Goal: Task Accomplishment & Management: Use online tool/utility

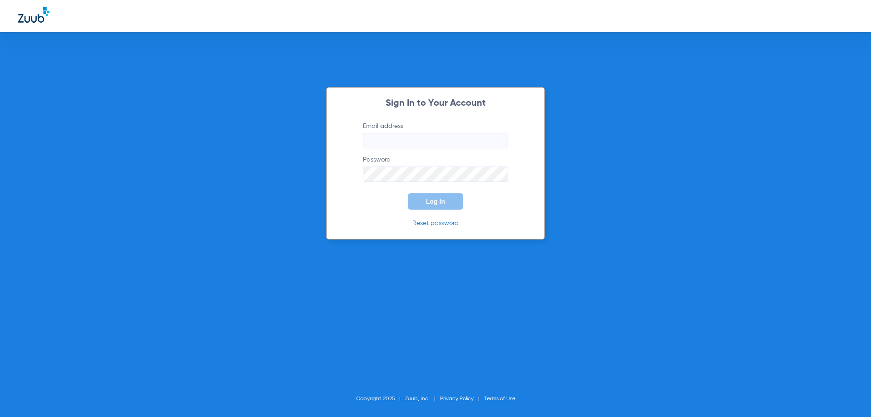
type input "[EMAIL_ADDRESS][DOMAIN_NAME]"
click at [450, 204] on button "Log In" at bounding box center [435, 201] width 55 height 16
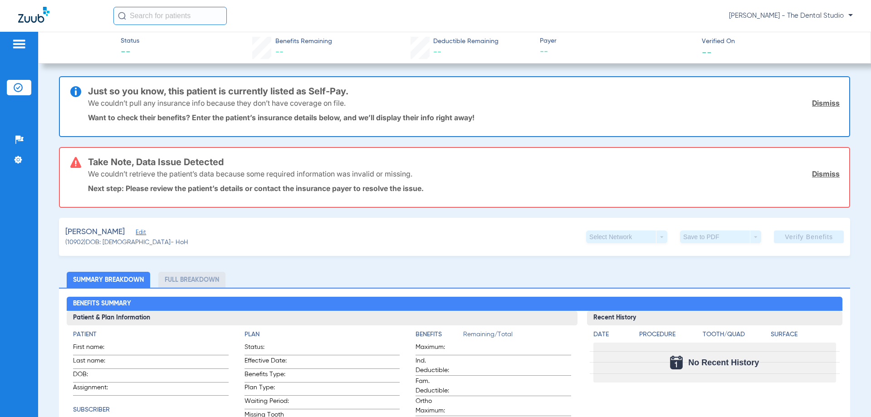
click at [709, 38] on span "Verified On" at bounding box center [779, 42] width 154 height 10
click at [162, 28] on div "[PERSON_NAME] - The Dental Studio" at bounding box center [435, 16] width 871 height 32
click at [170, 16] on input "text" at bounding box center [169, 16] width 113 height 18
click at [96, 228] on span "[PERSON_NAME]" at bounding box center [94, 231] width 59 height 11
click at [97, 231] on span "[PERSON_NAME]" at bounding box center [94, 231] width 59 height 11
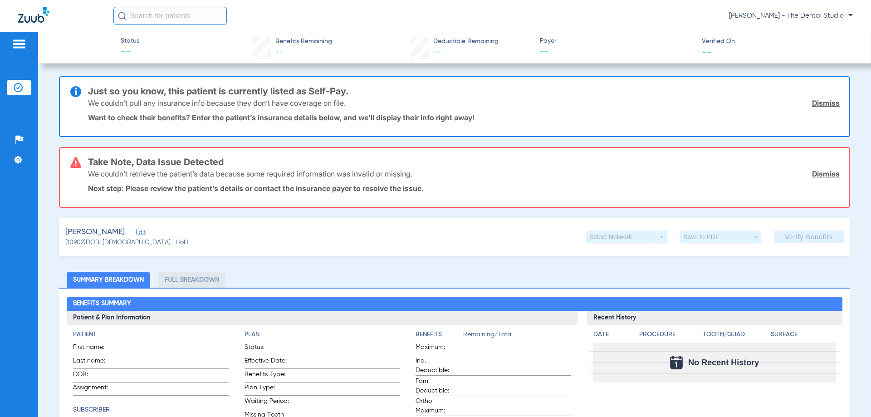
click at [728, 43] on span "Verified On" at bounding box center [779, 42] width 154 height 10
click at [836, 20] on div "[PERSON_NAME] - The Dental Studio" at bounding box center [482, 16] width 739 height 18
click at [839, 15] on span "[PERSON_NAME] - The Dental Studio" at bounding box center [791, 15] width 124 height 9
click at [840, 15] on div at bounding box center [435, 208] width 871 height 417
click at [159, 16] on input "text" at bounding box center [169, 16] width 113 height 18
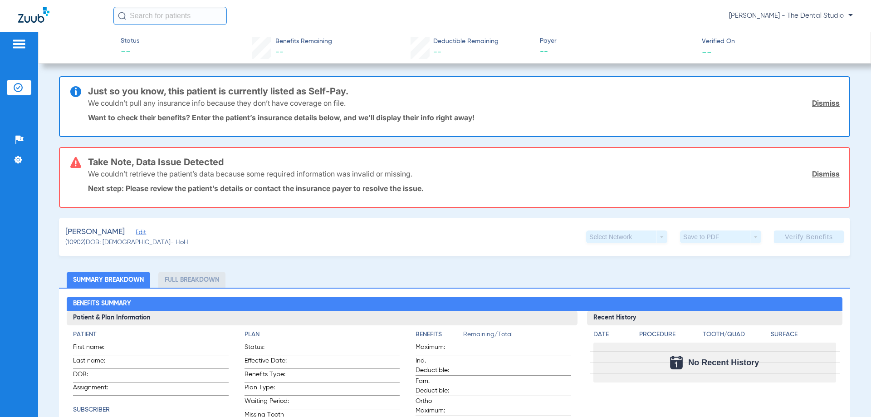
click at [25, 85] on li "Insurance Verification" at bounding box center [19, 87] width 24 height 15
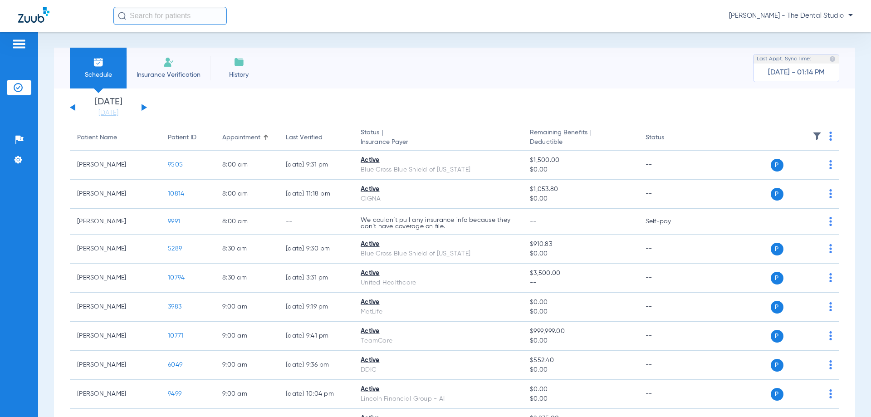
click at [164, 65] on img at bounding box center [168, 62] width 11 height 11
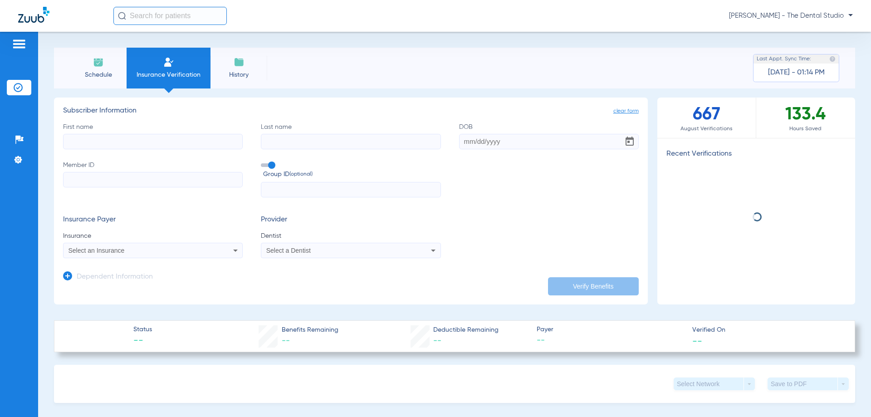
click at [125, 145] on input "First name" at bounding box center [153, 141] width 180 height 15
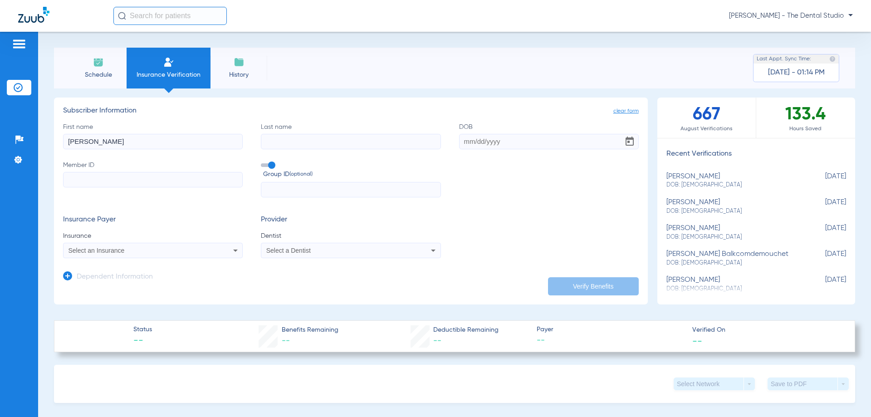
type input "[PERSON_NAME]"
click at [337, 147] on input "Last name" at bounding box center [351, 141] width 180 height 15
type input "IROANYA"
click at [500, 146] on input "DOB" at bounding box center [549, 141] width 180 height 15
type input "[DATE]"
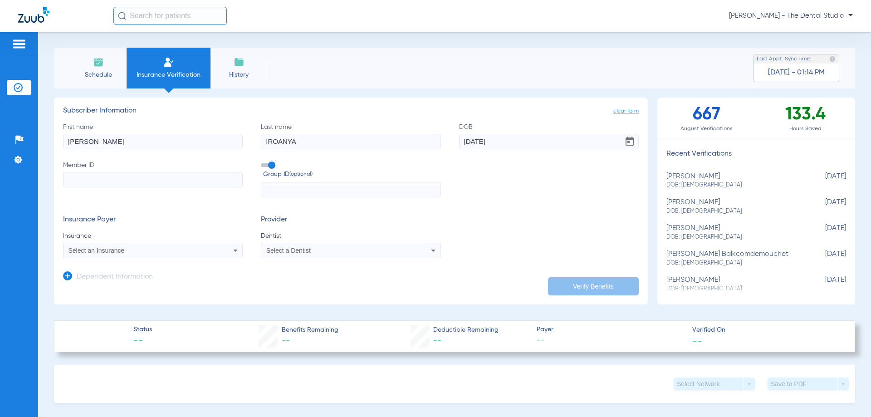
click at [191, 173] on input "Member ID" at bounding box center [153, 179] width 180 height 15
drag, startPoint x: 144, startPoint y: 169, endPoint x: 128, endPoint y: 182, distance: 20.3
paste input "[DATE]"
type input "[DATE]"
drag, startPoint x: 134, startPoint y: 184, endPoint x: 32, endPoint y: 188, distance: 102.1
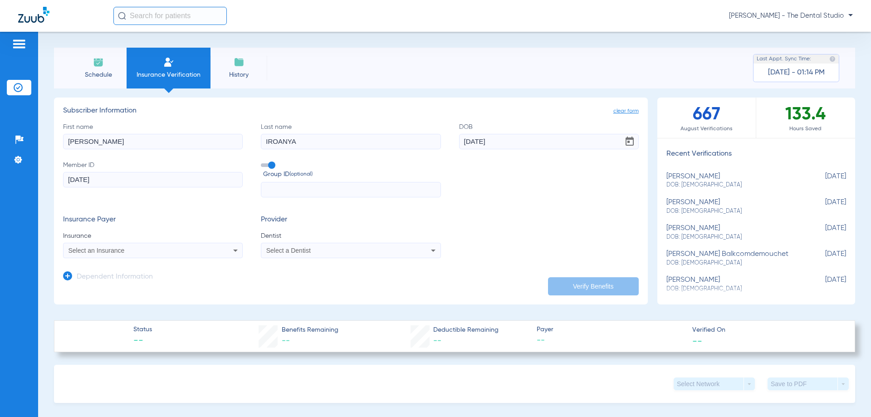
click at [32, 188] on div "Patients Insurance Verification Setup Help Center Settings Schedule Insurance V…" at bounding box center [435, 240] width 871 height 417
type input "W291387610"
click at [450, 176] on div "First name [PERSON_NAME] Last name [PERSON_NAME] DOB [DEMOGRAPHIC_DATA] Member …" at bounding box center [351, 159] width 576 height 75
click at [538, 186] on div "First name [PERSON_NAME] Last name [PERSON_NAME] DOB [DEMOGRAPHIC_DATA] Member …" at bounding box center [351, 159] width 576 height 75
click at [330, 195] on input "text" at bounding box center [351, 189] width 180 height 15
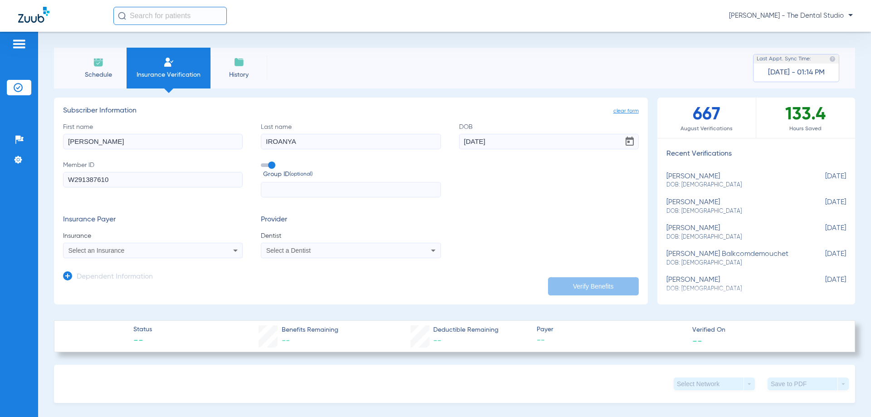
click at [330, 195] on input "text" at bounding box center [351, 189] width 180 height 15
click at [332, 253] on div "Select a Dentist" at bounding box center [334, 250] width 136 height 6
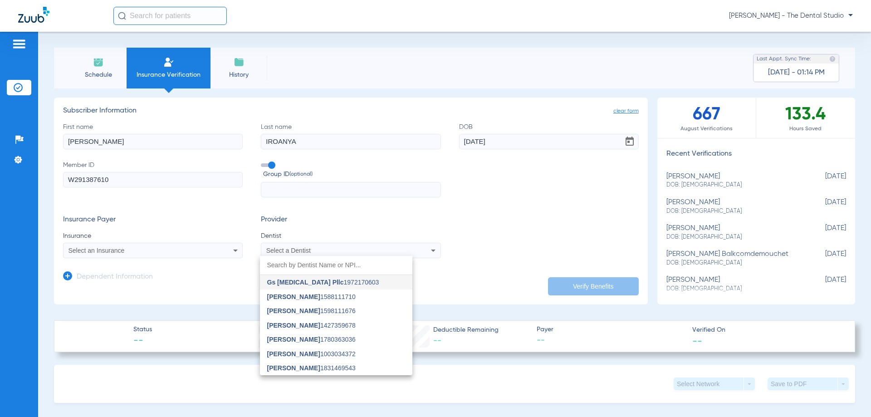
click at [332, 253] on div at bounding box center [435, 208] width 871 height 417
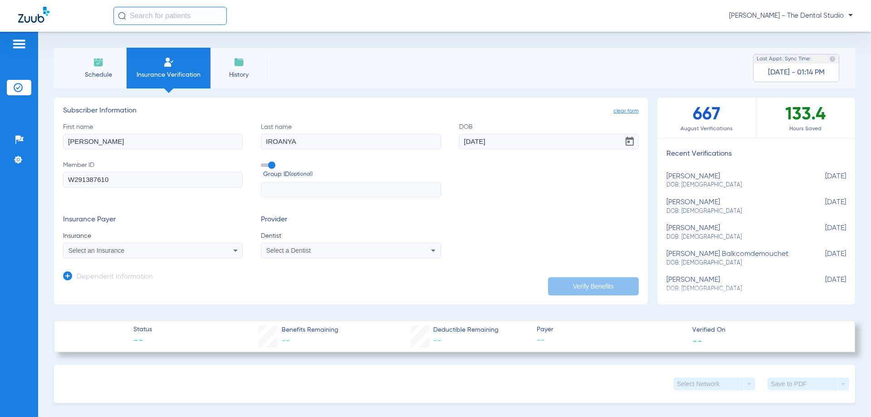
click at [119, 256] on div "Select an Insurance" at bounding box center [153, 250] width 179 height 11
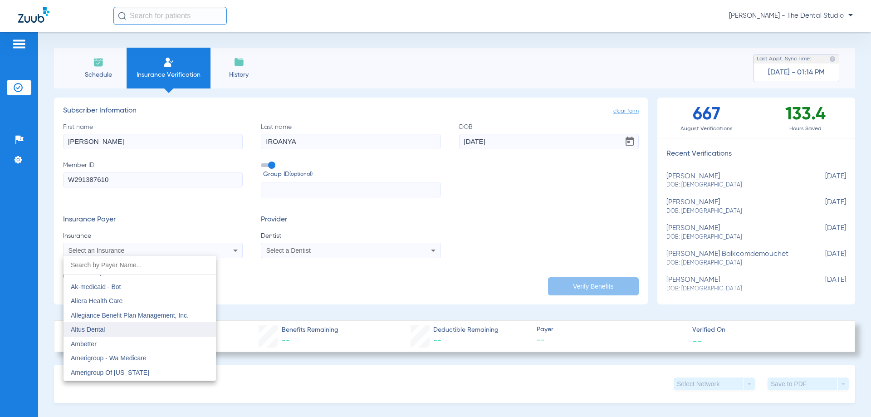
scroll to position [45, 0]
click at [104, 334] on span "Aetna Dental Plans" at bounding box center [98, 336] width 54 height 7
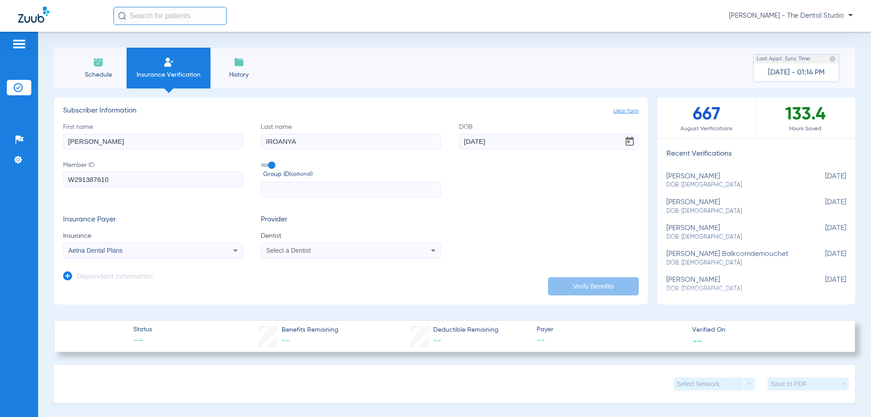
click at [440, 253] on div "Insurance Payer Insurance Aetna Dental Plans Provider Dentist Select a Dentist" at bounding box center [351, 236] width 576 height 43
click at [627, 275] on app-dependent-form "Dependent Information" at bounding box center [351, 273] width 576 height 30
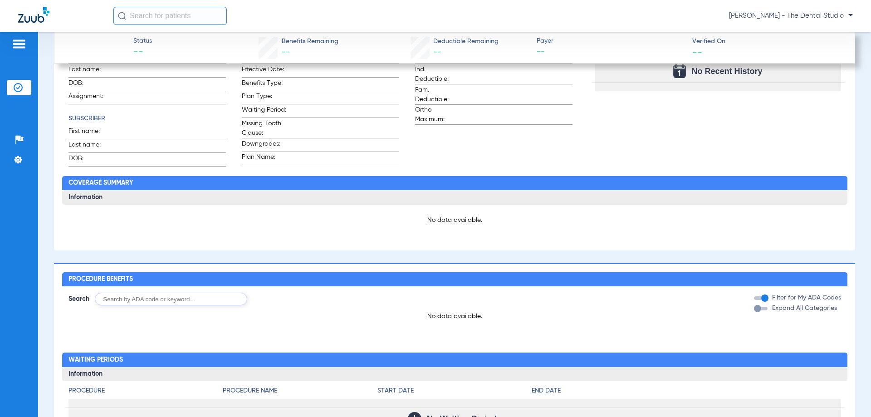
scroll to position [454, 0]
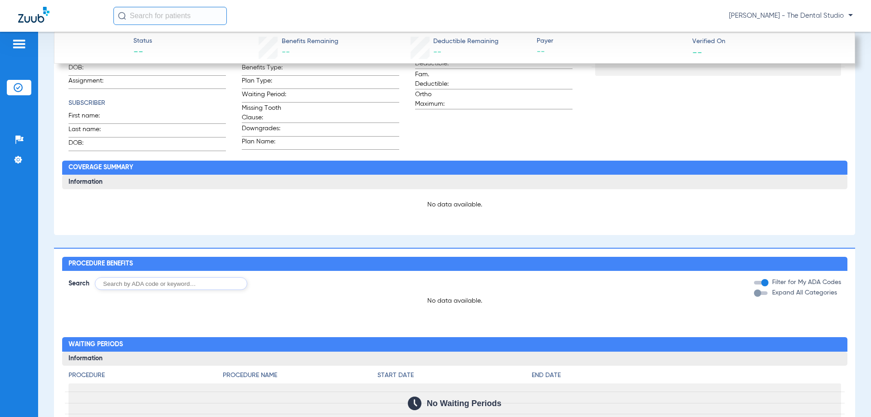
click at [485, 215] on div "No data available." at bounding box center [454, 205] width 773 height 22
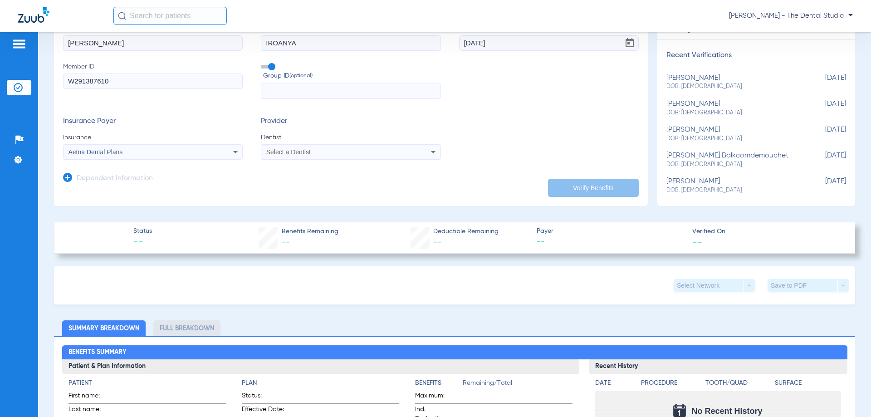
scroll to position [0, 0]
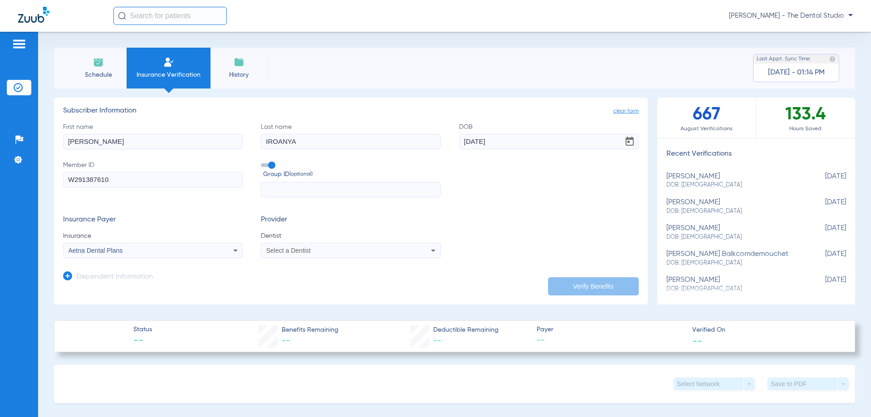
click at [296, 253] on span "Select a Dentist" at bounding box center [288, 250] width 44 height 7
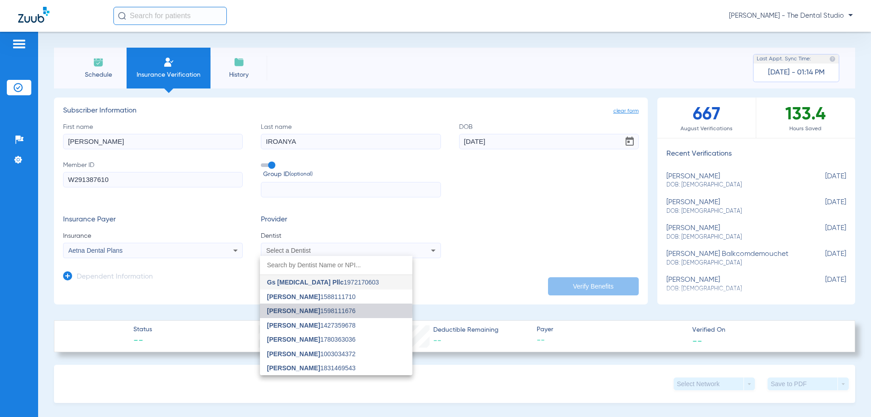
click at [318, 310] on span "[PERSON_NAME] 1598111676" at bounding box center [311, 311] width 88 height 6
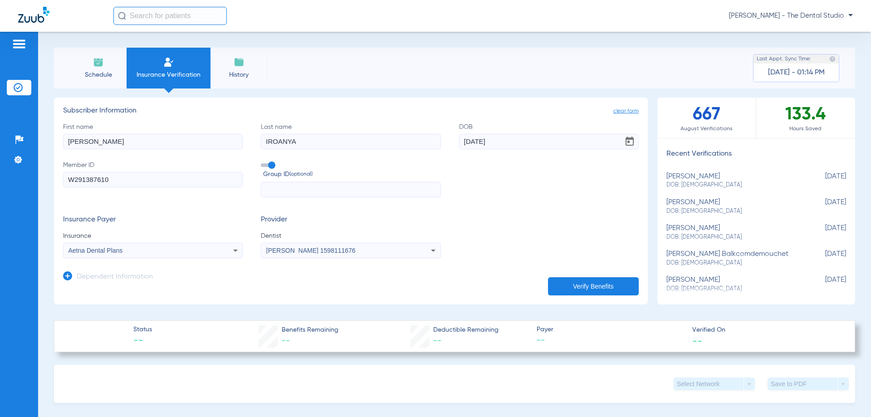
click at [593, 282] on button "Verify Benefits" at bounding box center [593, 286] width 91 height 18
